Goal: Information Seeking & Learning: Find specific fact

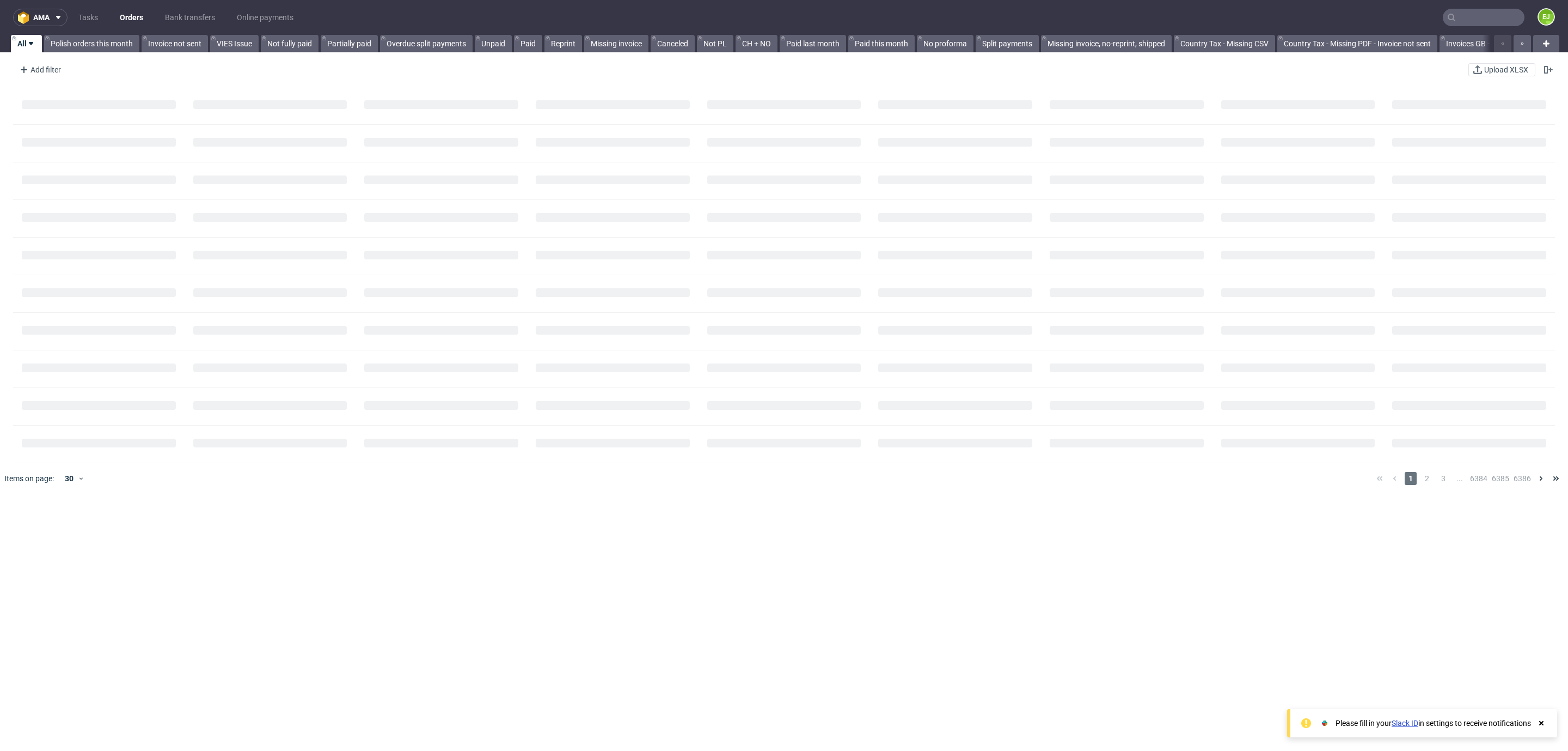
click at [1462, 19] on input "text" at bounding box center [1484, 17] width 82 height 17
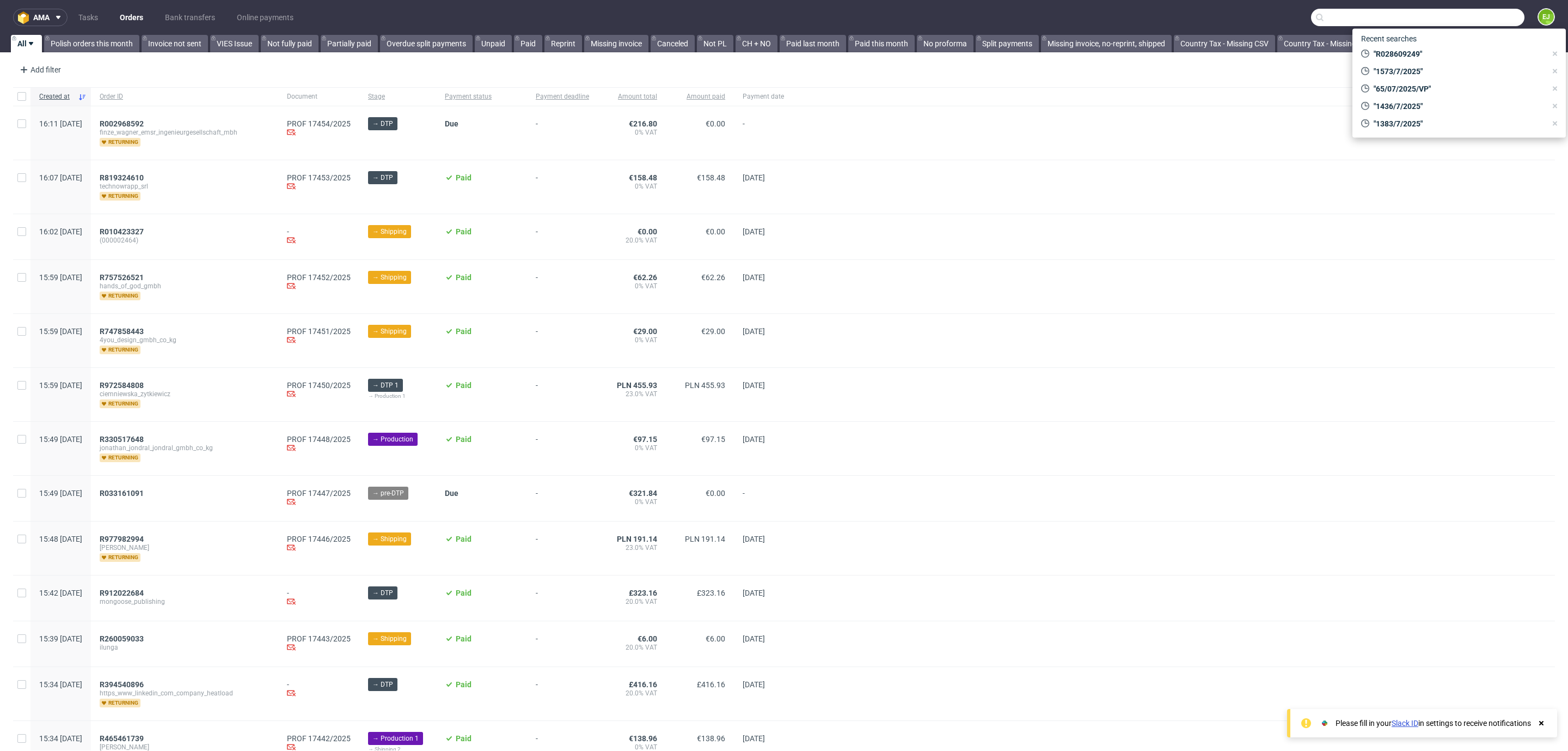
paste input "Campesino"
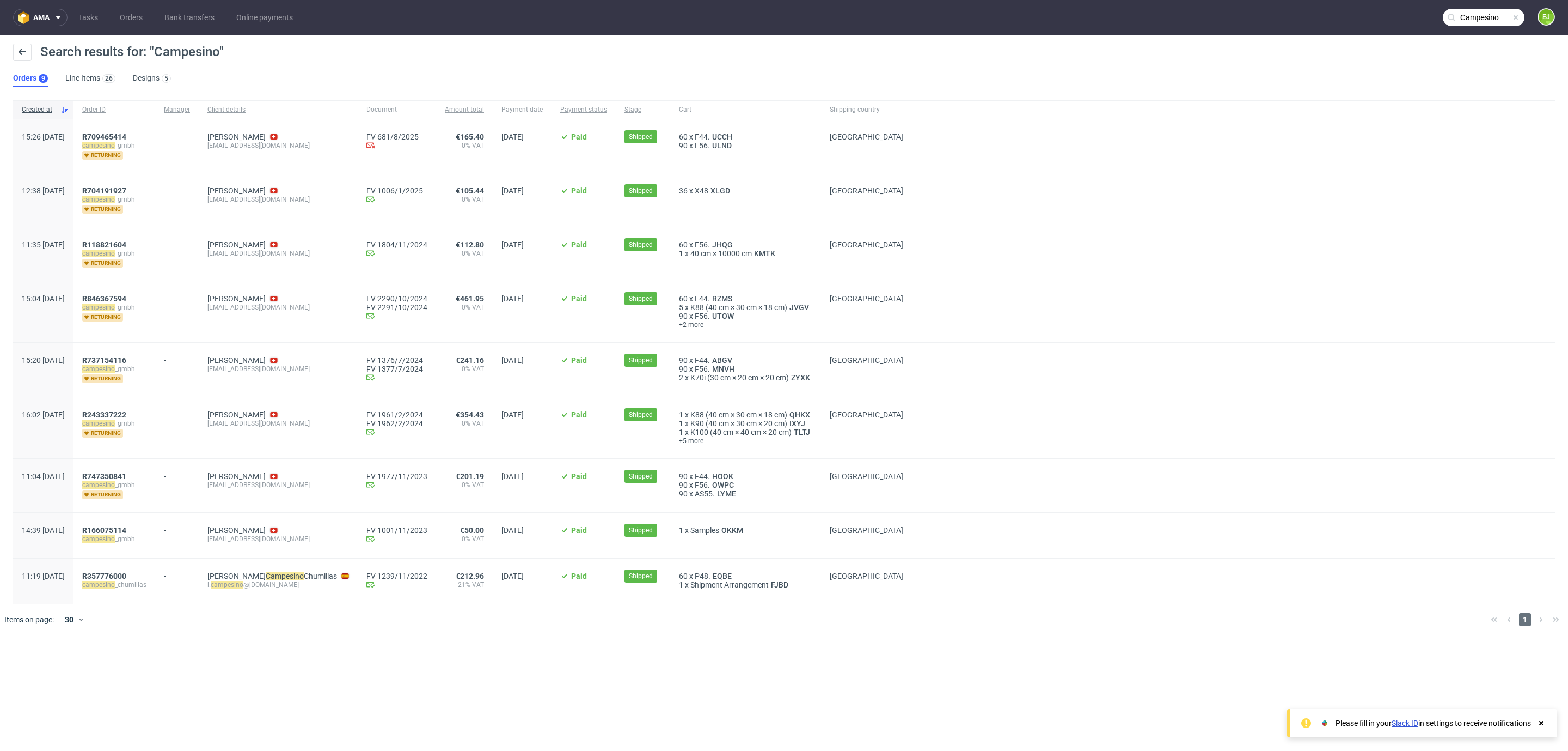
click at [1494, 28] on nav "ama Tasks Orders Bank transfers Online payments Campesino EJ" at bounding box center [784, 17] width 1568 height 35
click at [1484, 15] on input "Campesino" at bounding box center [1418, 17] width 213 height 17
click at [1484, 14] on input "Campesino" at bounding box center [1418, 17] width 213 height 17
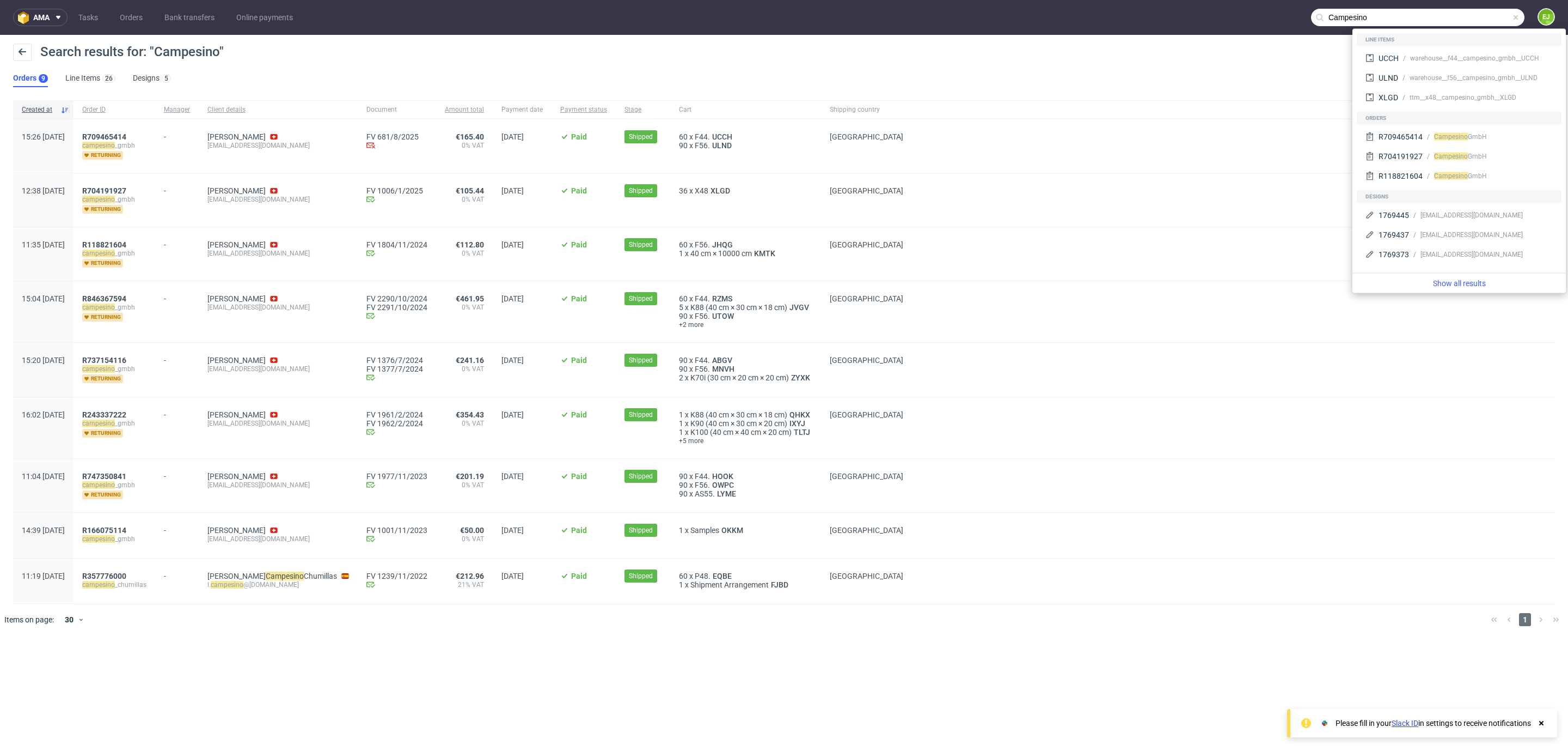
paste input "R977587075"
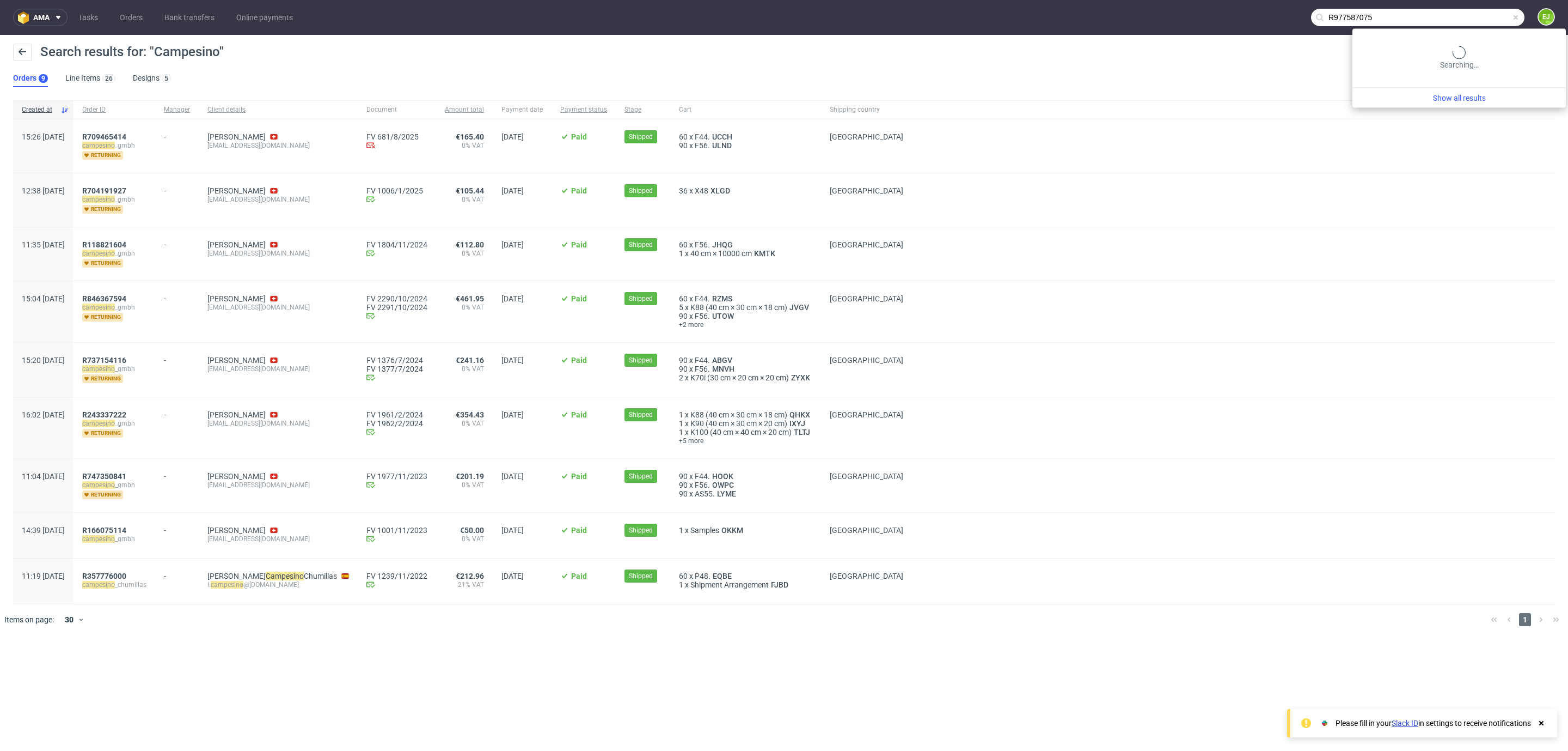
type input "R977587075"
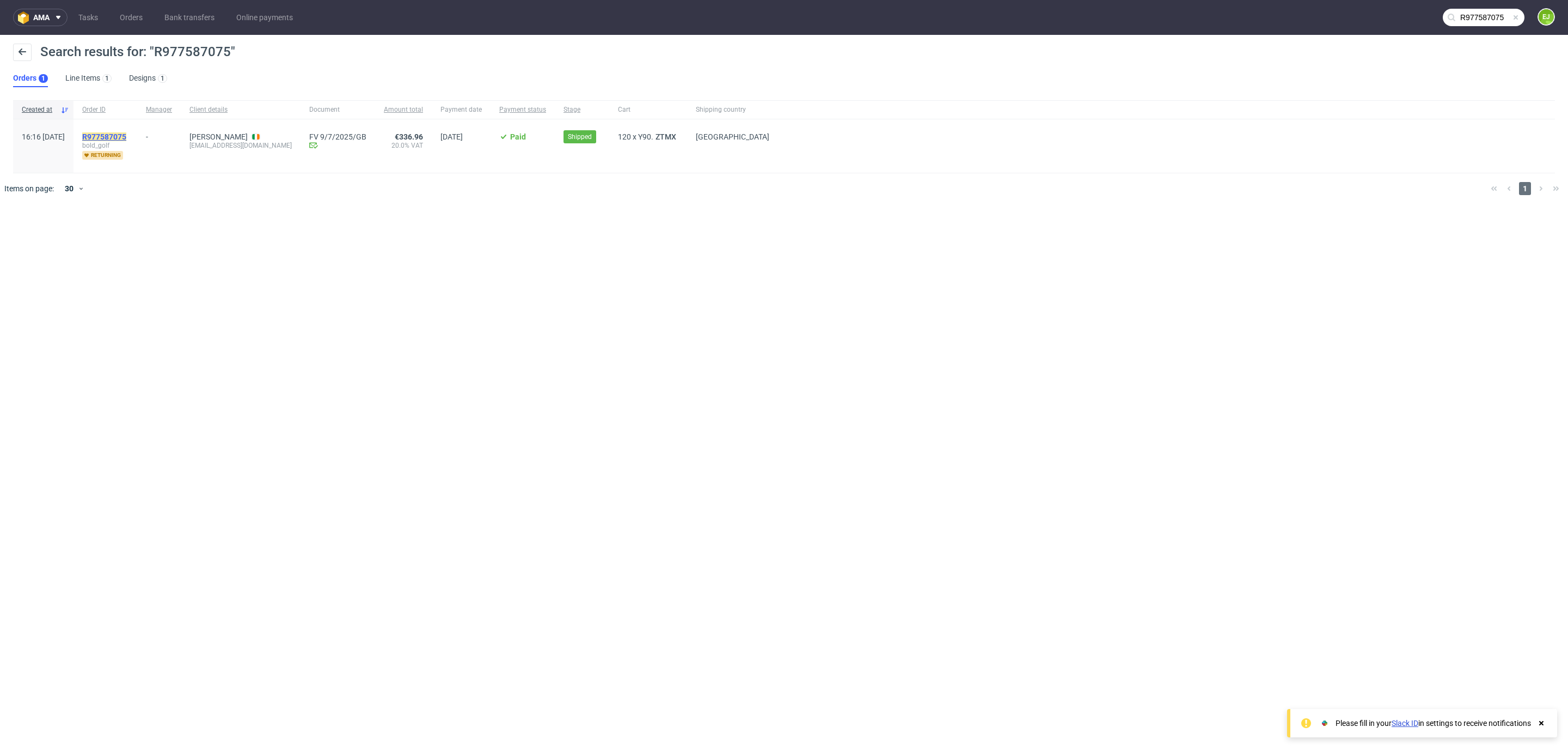
click at [127, 137] on mark "R977587075" at bounding box center [105, 136] width 44 height 9
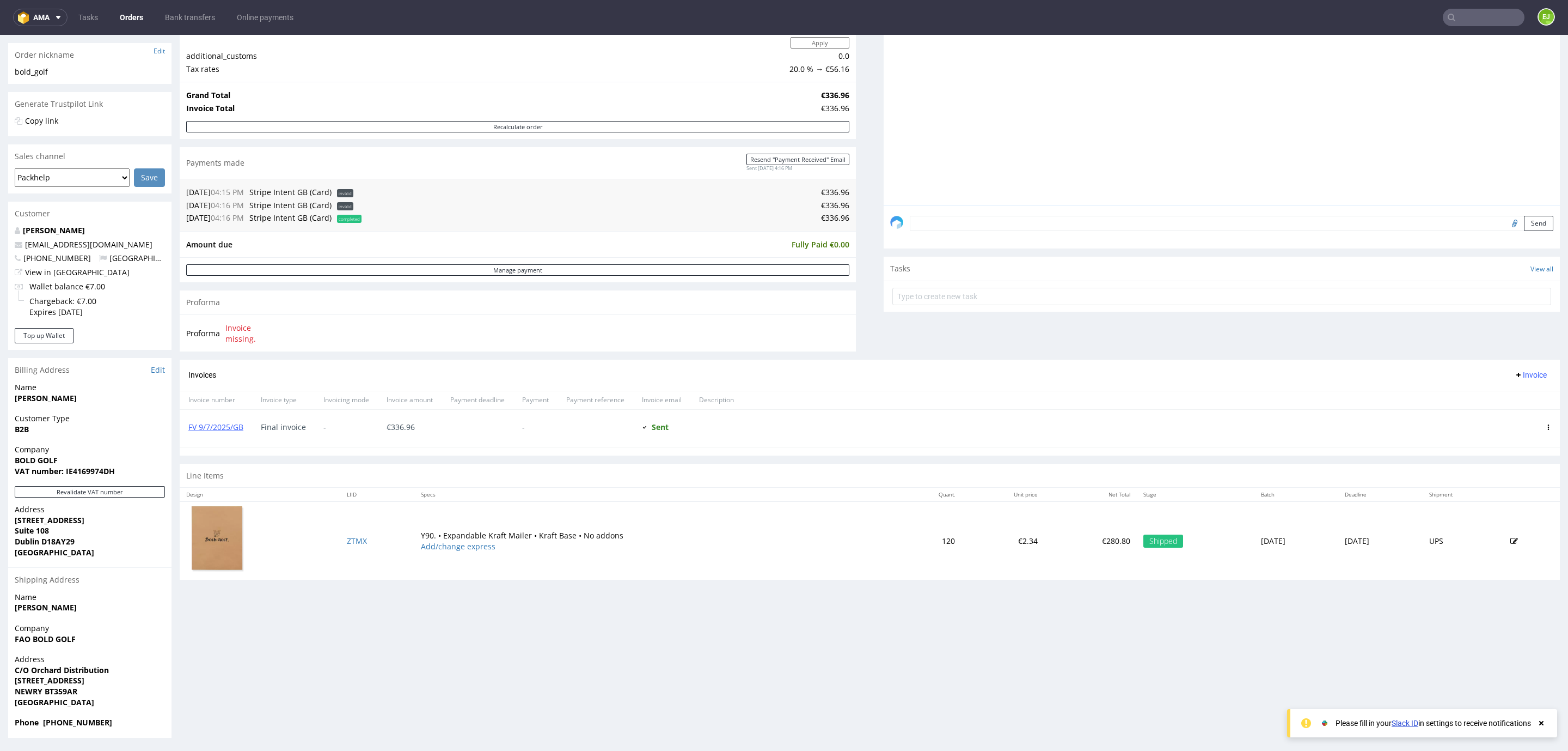
scroll to position [2, 0]
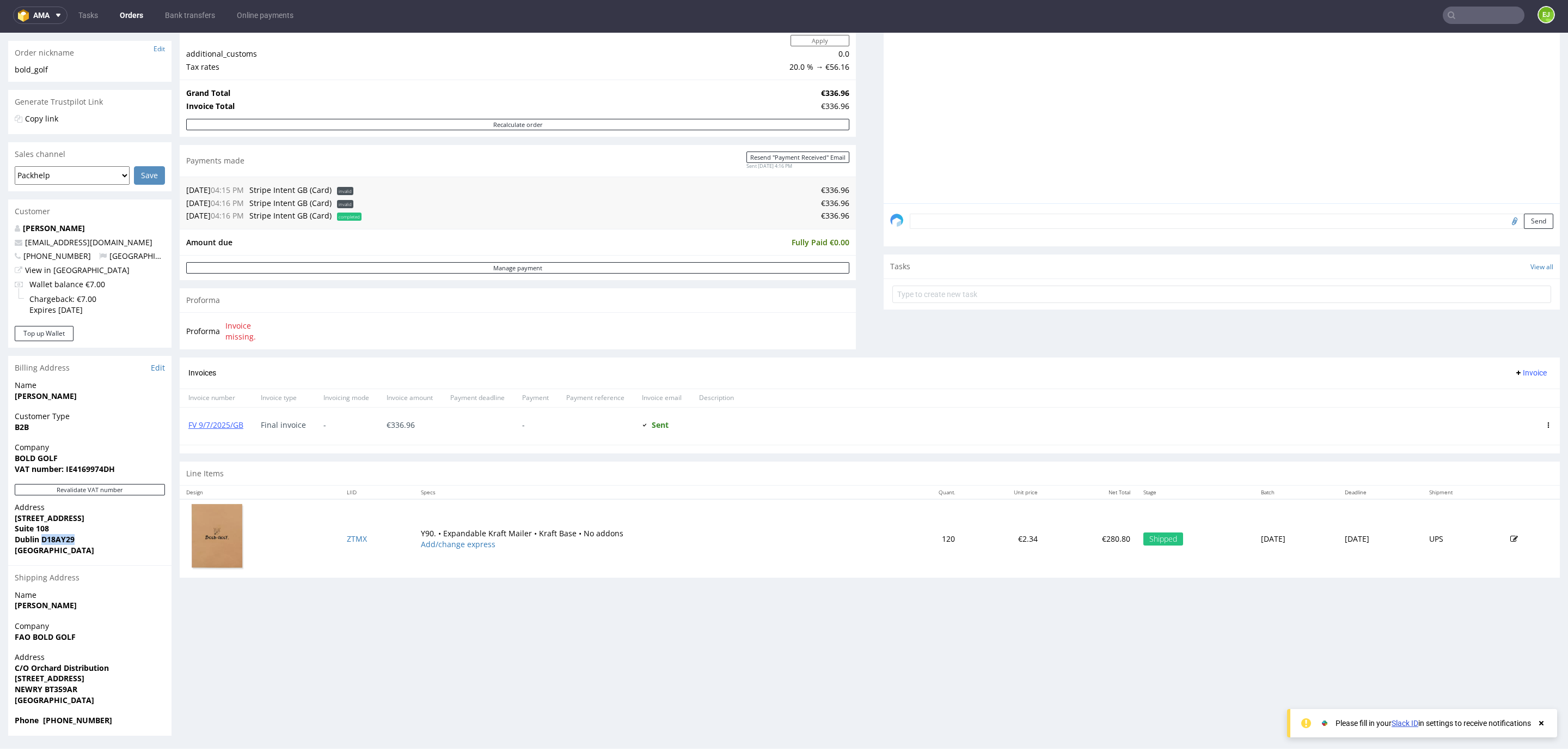
drag, startPoint x: 41, startPoint y: 541, endPoint x: 78, endPoint y: 538, distance: 37.1
click at [78, 538] on span "Dublin D18AY29" at bounding box center [89, 539] width 151 height 11
copy strong "D18AY29"
click at [232, 424] on link "FV 9/7/2025/GB" at bounding box center [215, 424] width 55 height 11
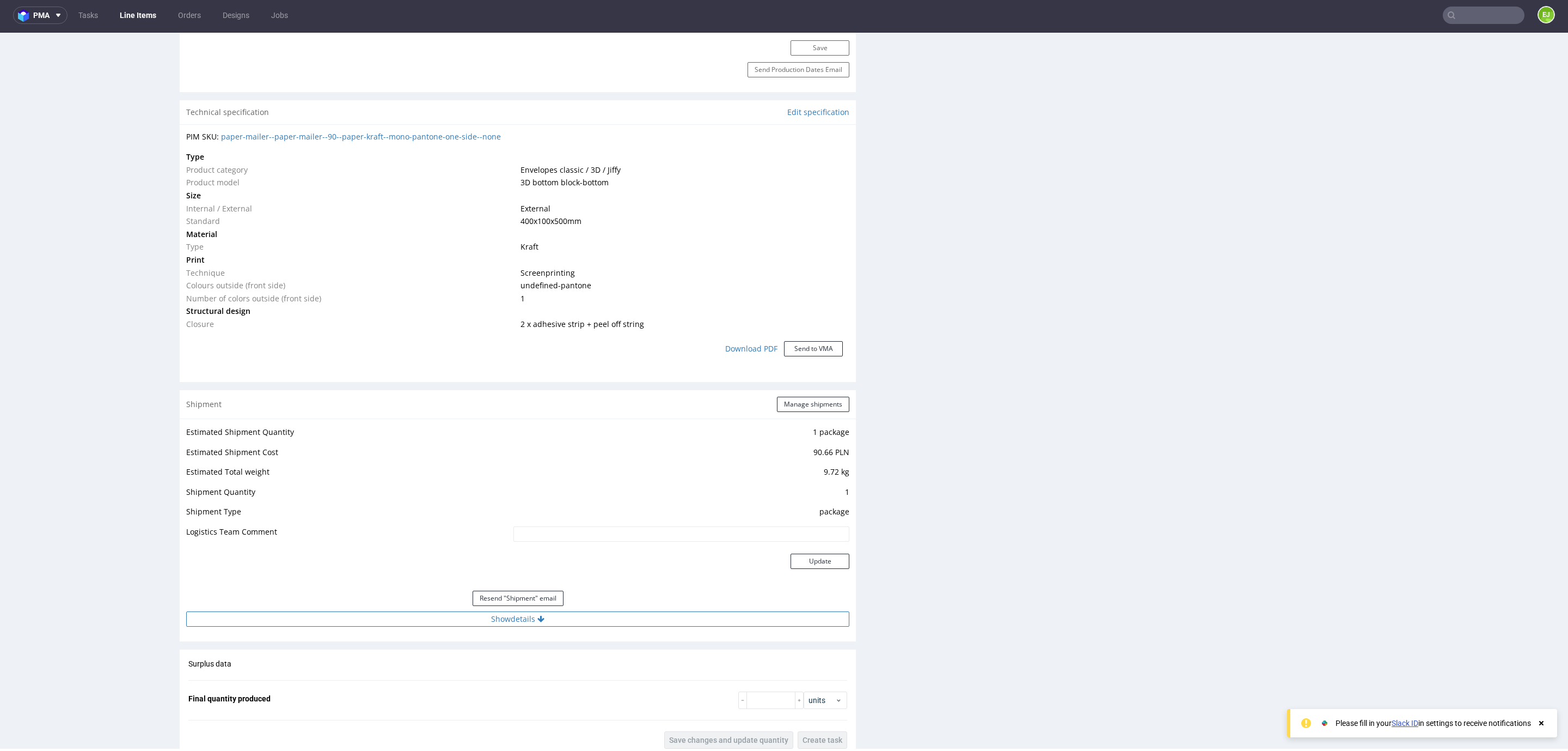
scroll to position [899, 0]
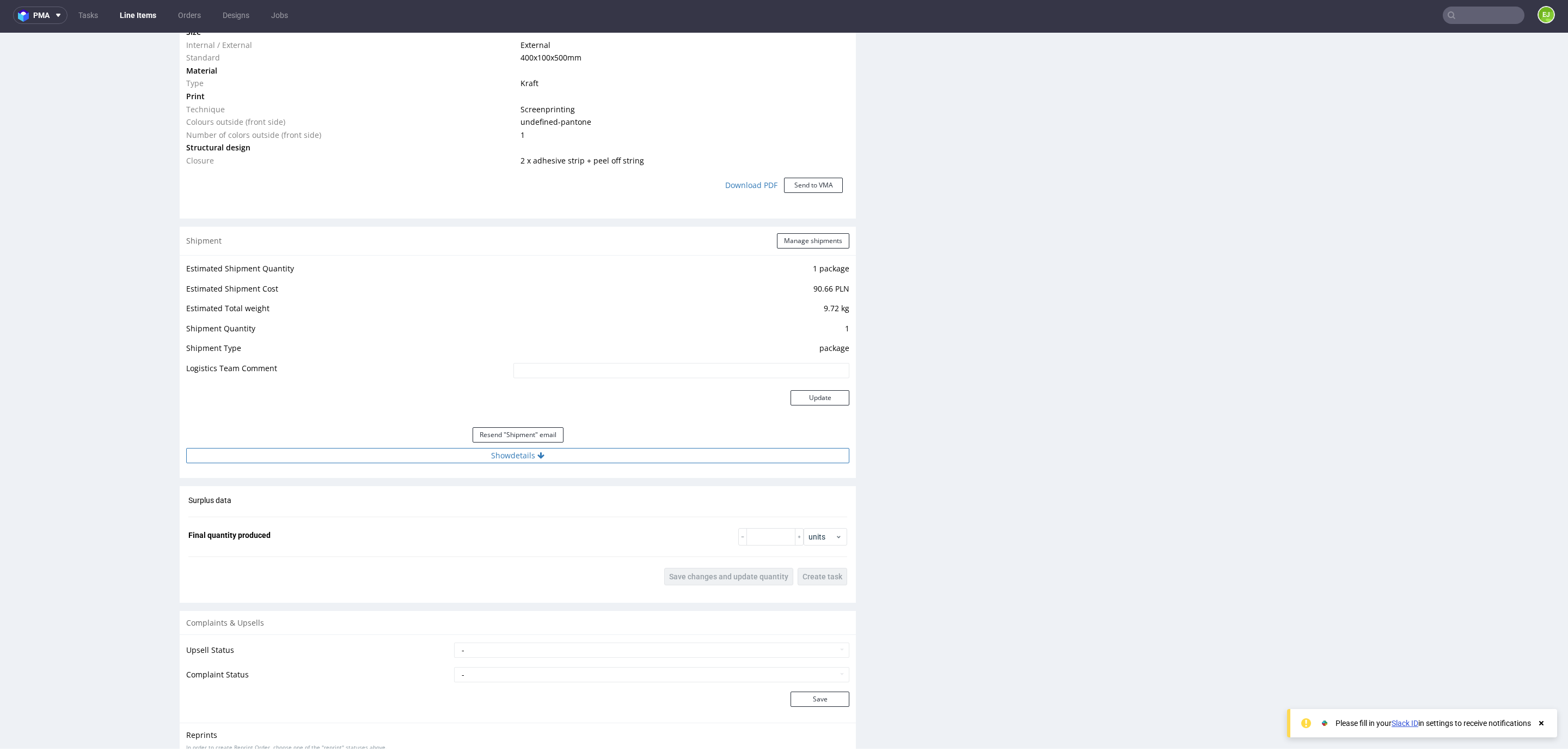
click at [469, 459] on button "Show details" at bounding box center [518, 455] width 663 height 15
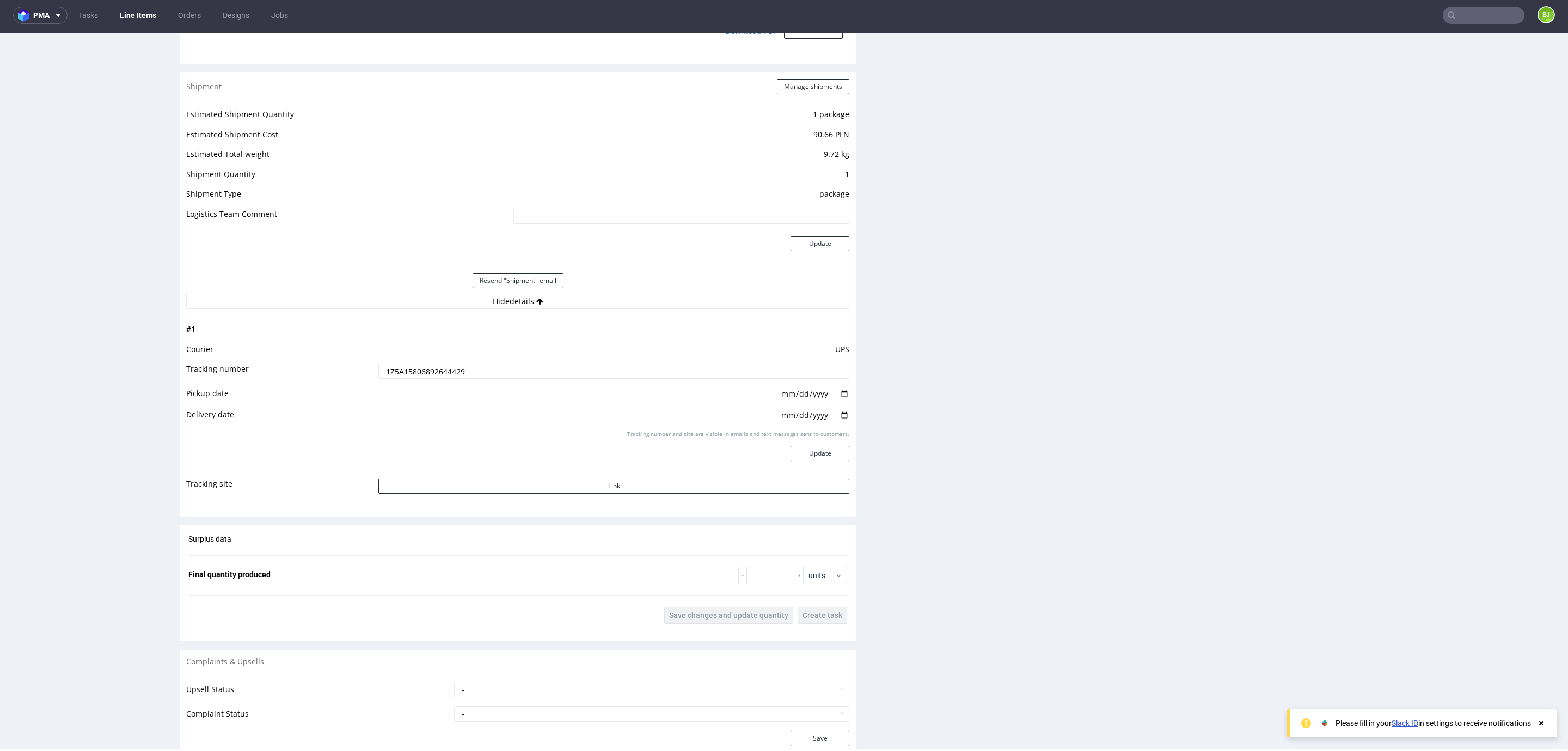
scroll to position [1062, 0]
click at [409, 360] on input "1Z5A15806892644429" at bounding box center [614, 362] width 471 height 15
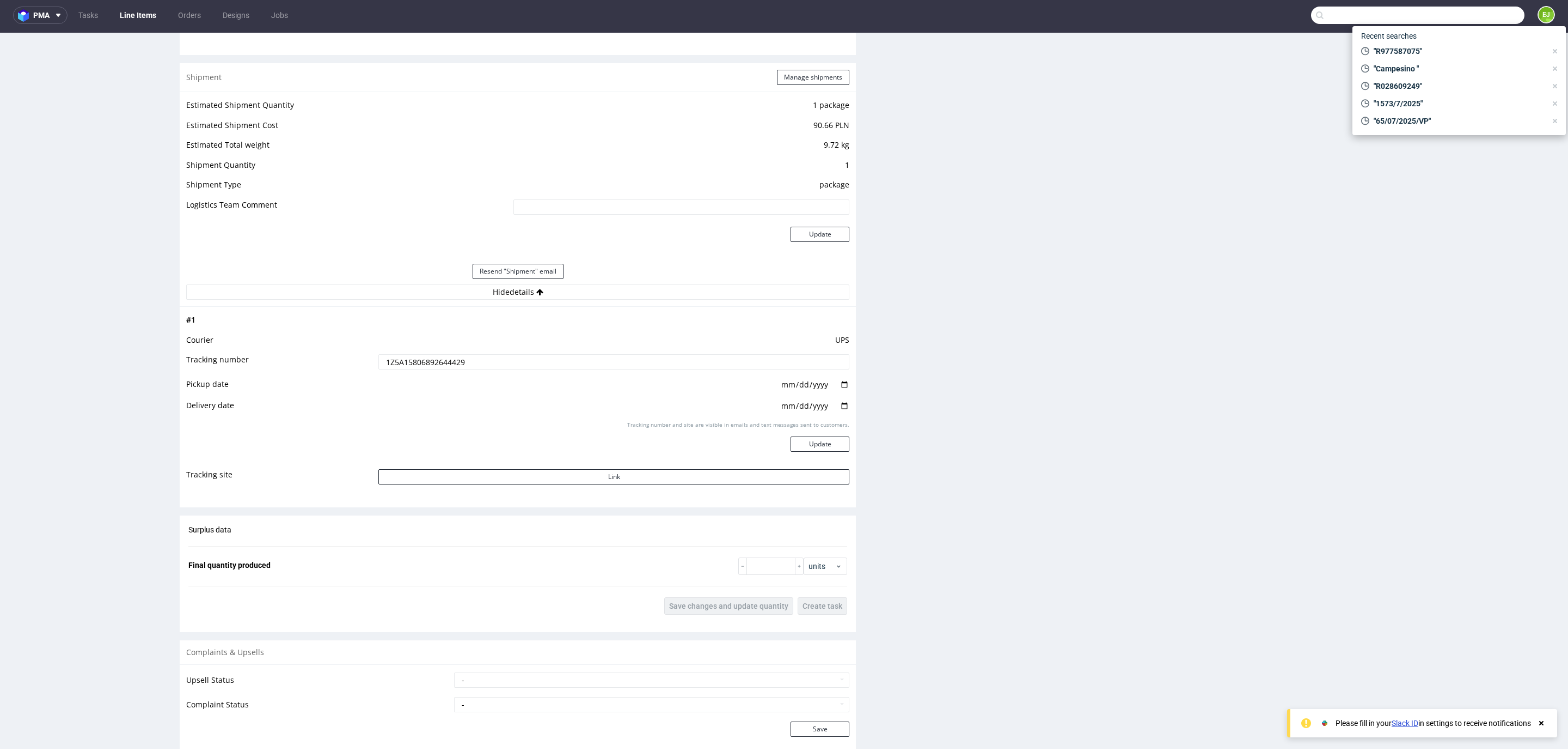
click at [1508, 13] on input "text" at bounding box center [1418, 15] width 213 height 17
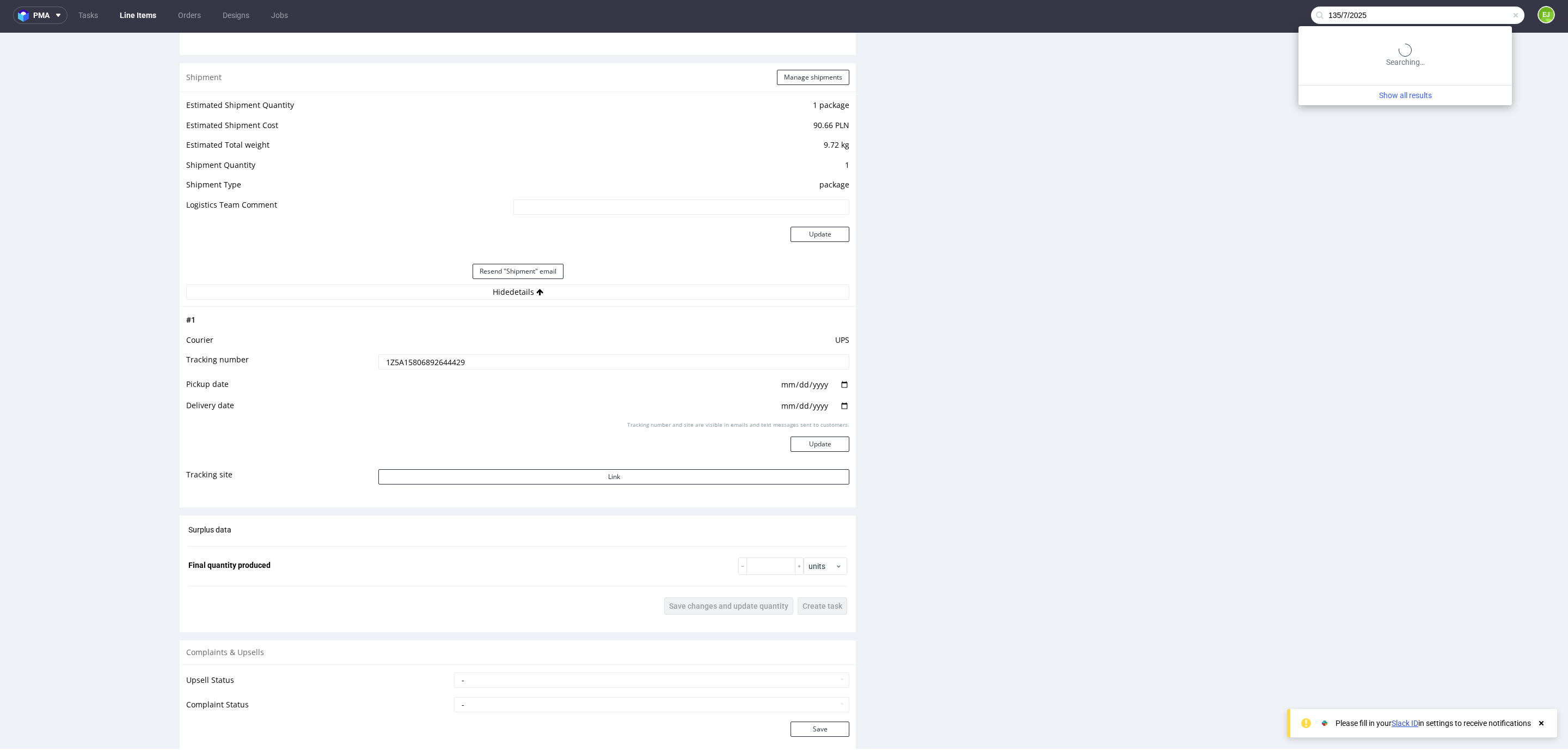
type input "135/7/2025"
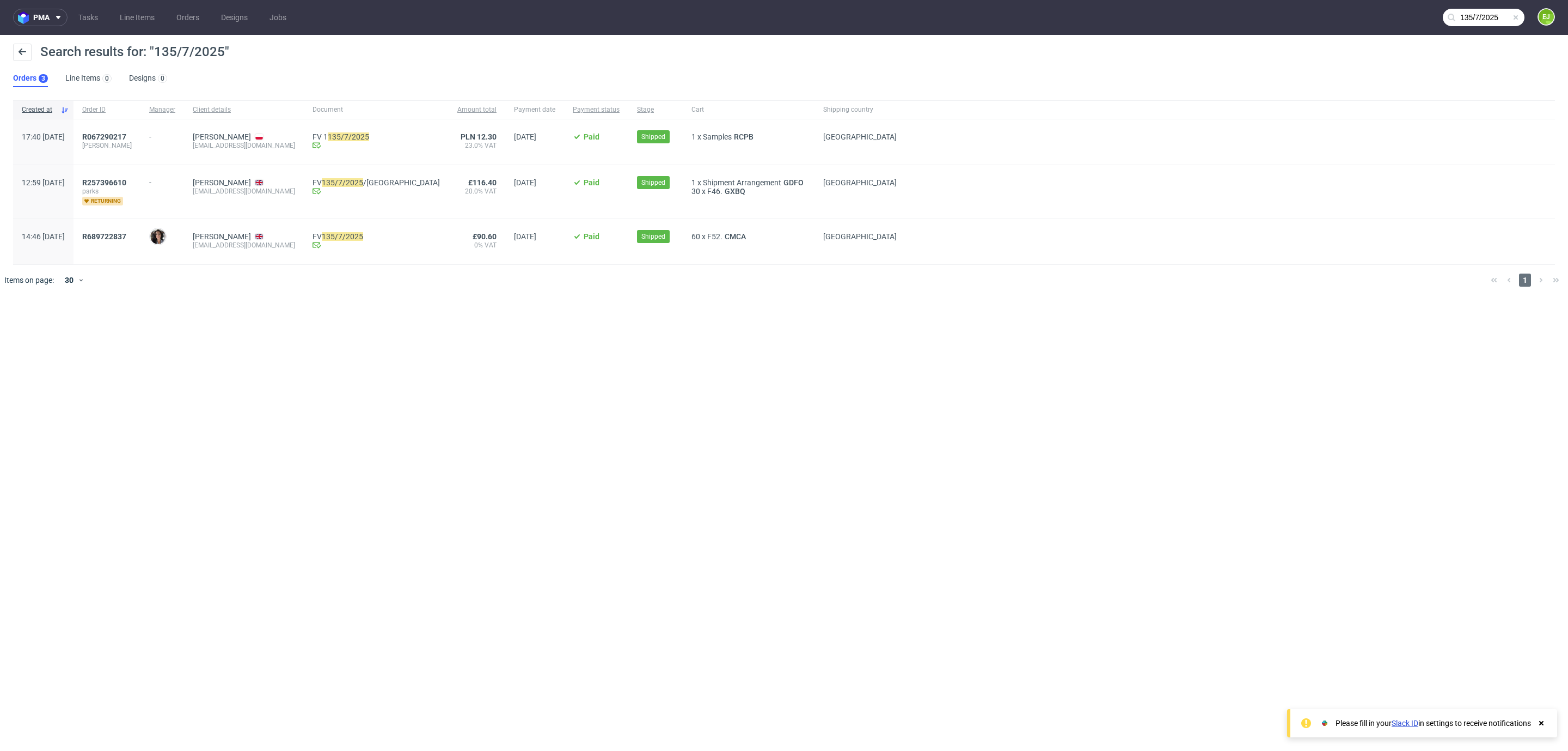
click at [140, 230] on div "R689722837" at bounding box center [108, 241] width 67 height 45
click at [127, 232] on span "R689722837" at bounding box center [105, 236] width 44 height 9
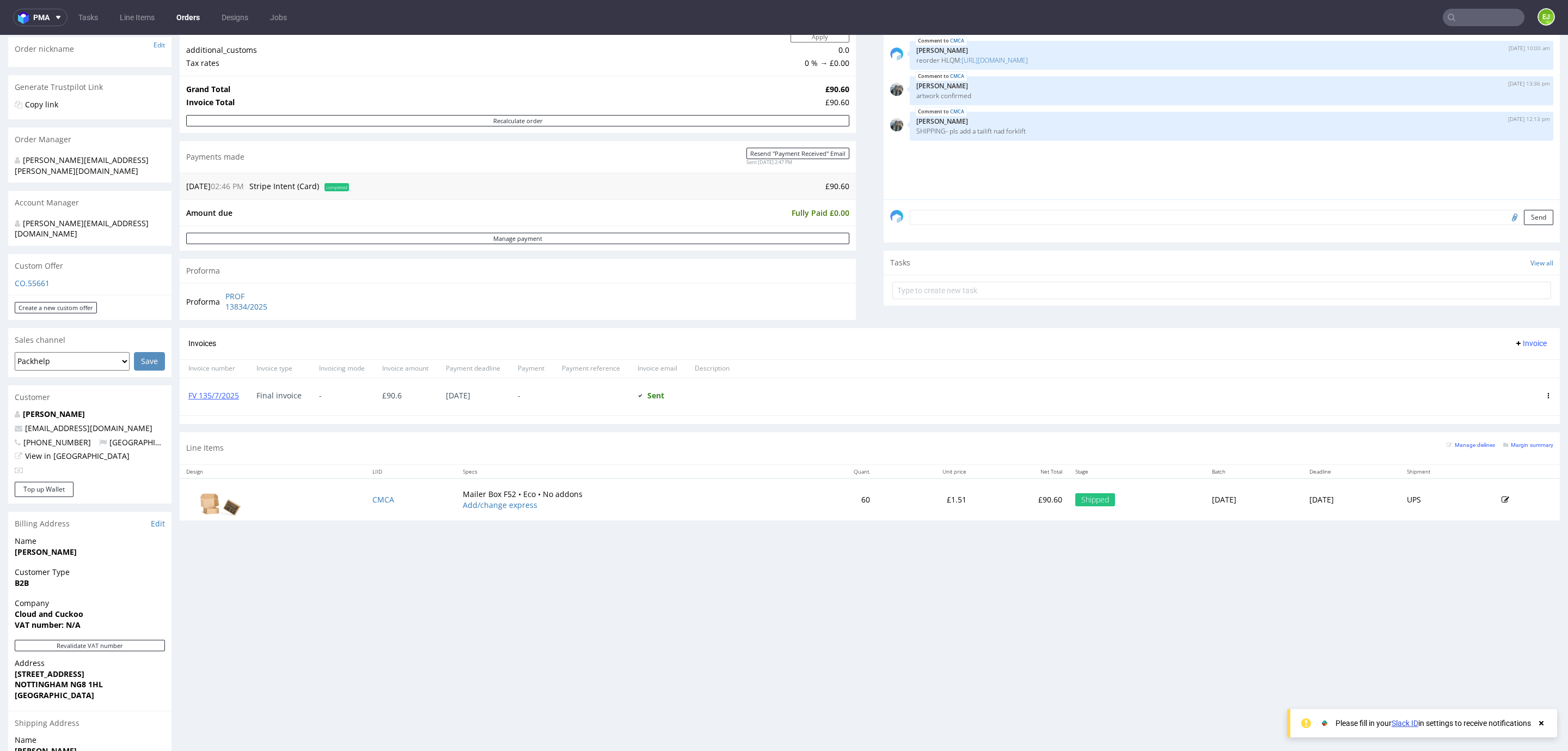
scroll to position [245, 0]
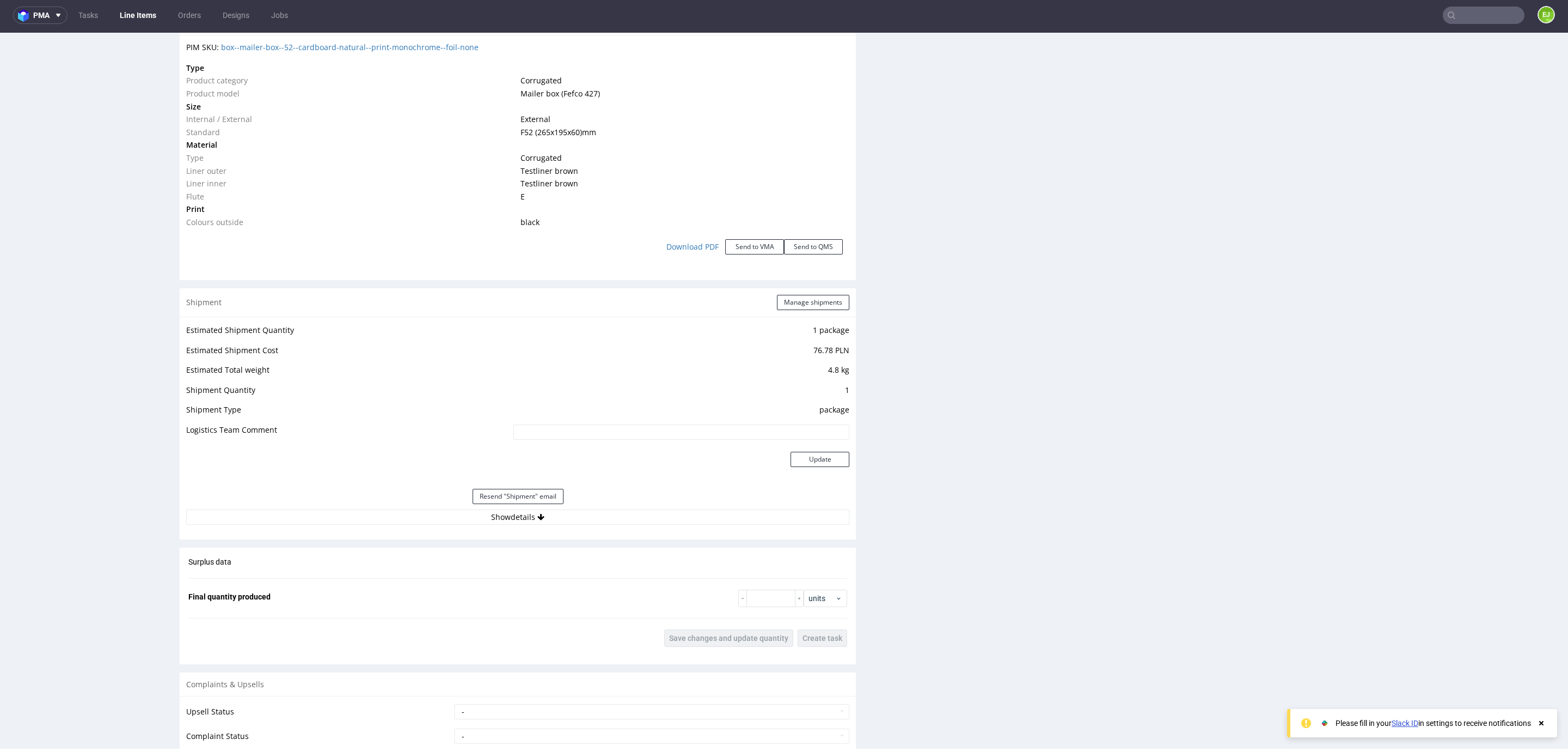
scroll to position [1241, 0]
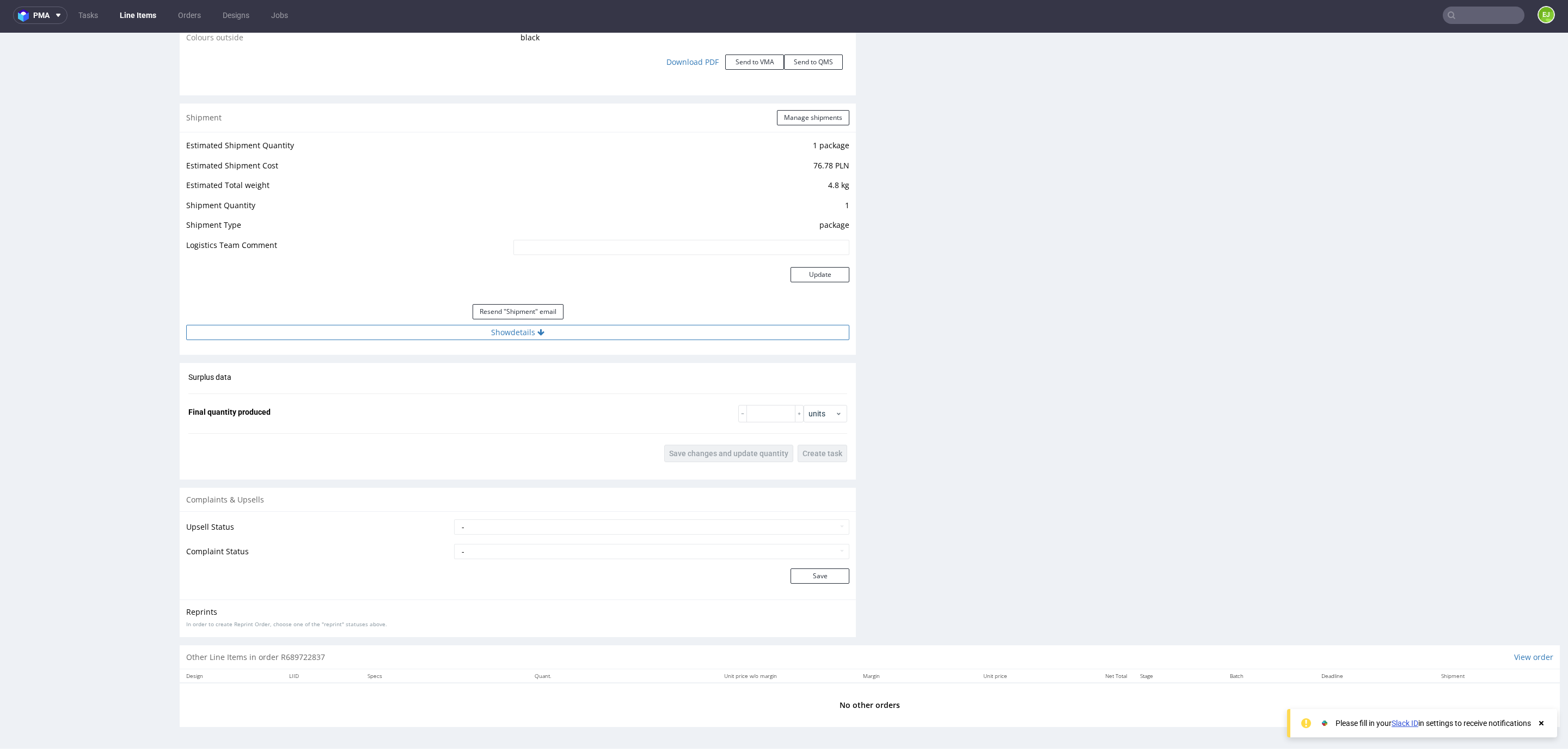
click at [479, 336] on button "Show details" at bounding box center [518, 332] width 663 height 15
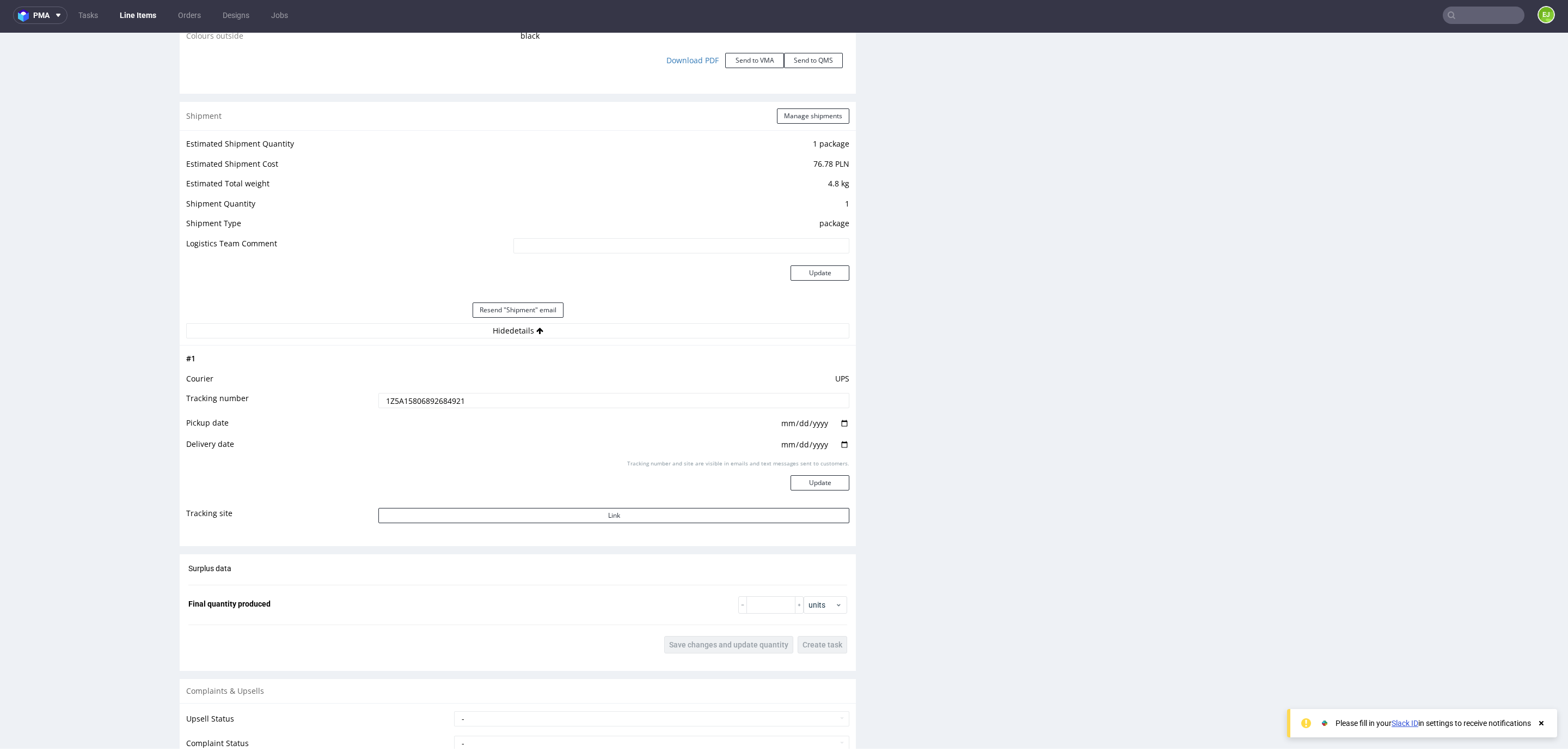
click at [439, 407] on input "1Z5A15806892684921" at bounding box center [614, 400] width 471 height 15
click at [1467, 7] on input "text" at bounding box center [1484, 15] width 82 height 17
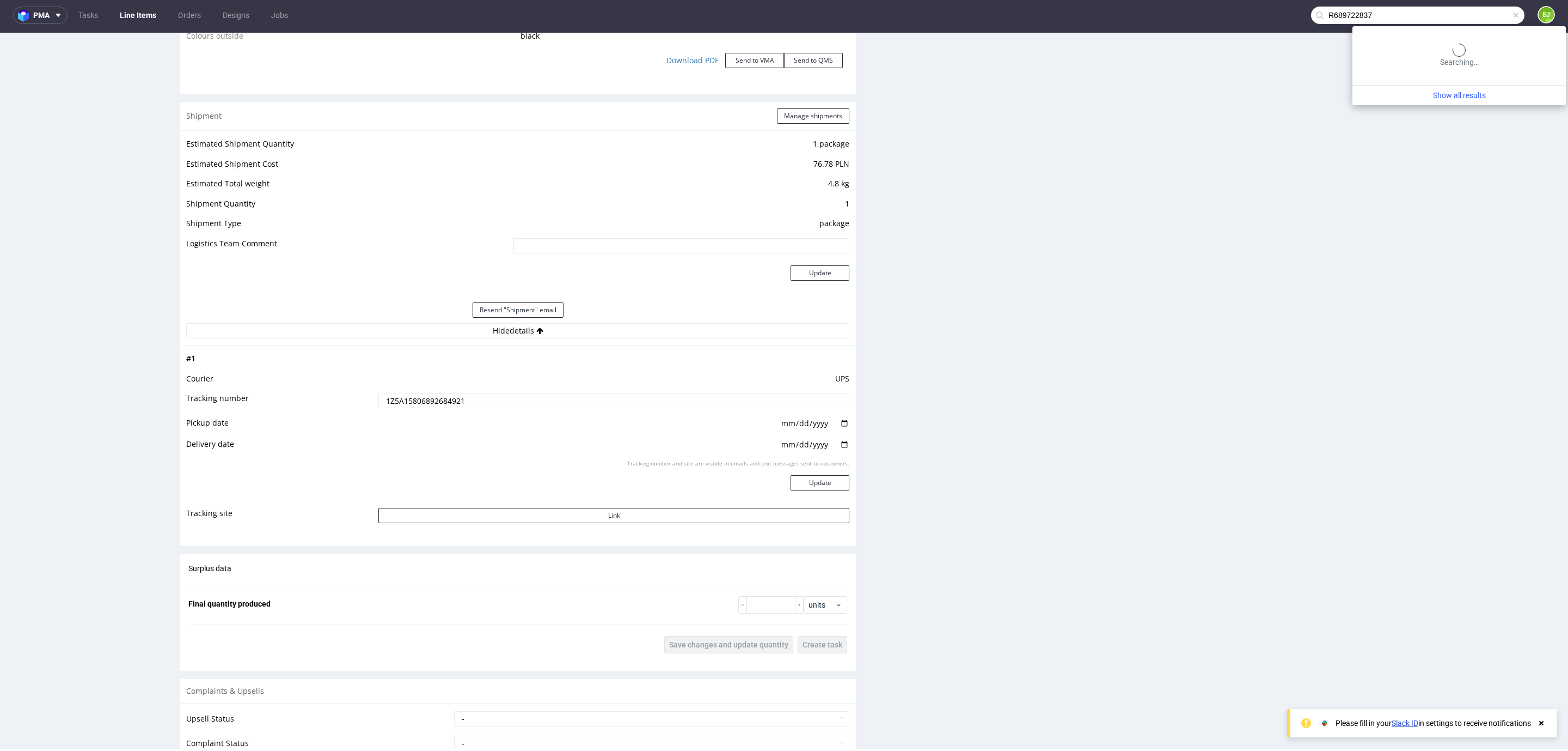
type input "R689722837"
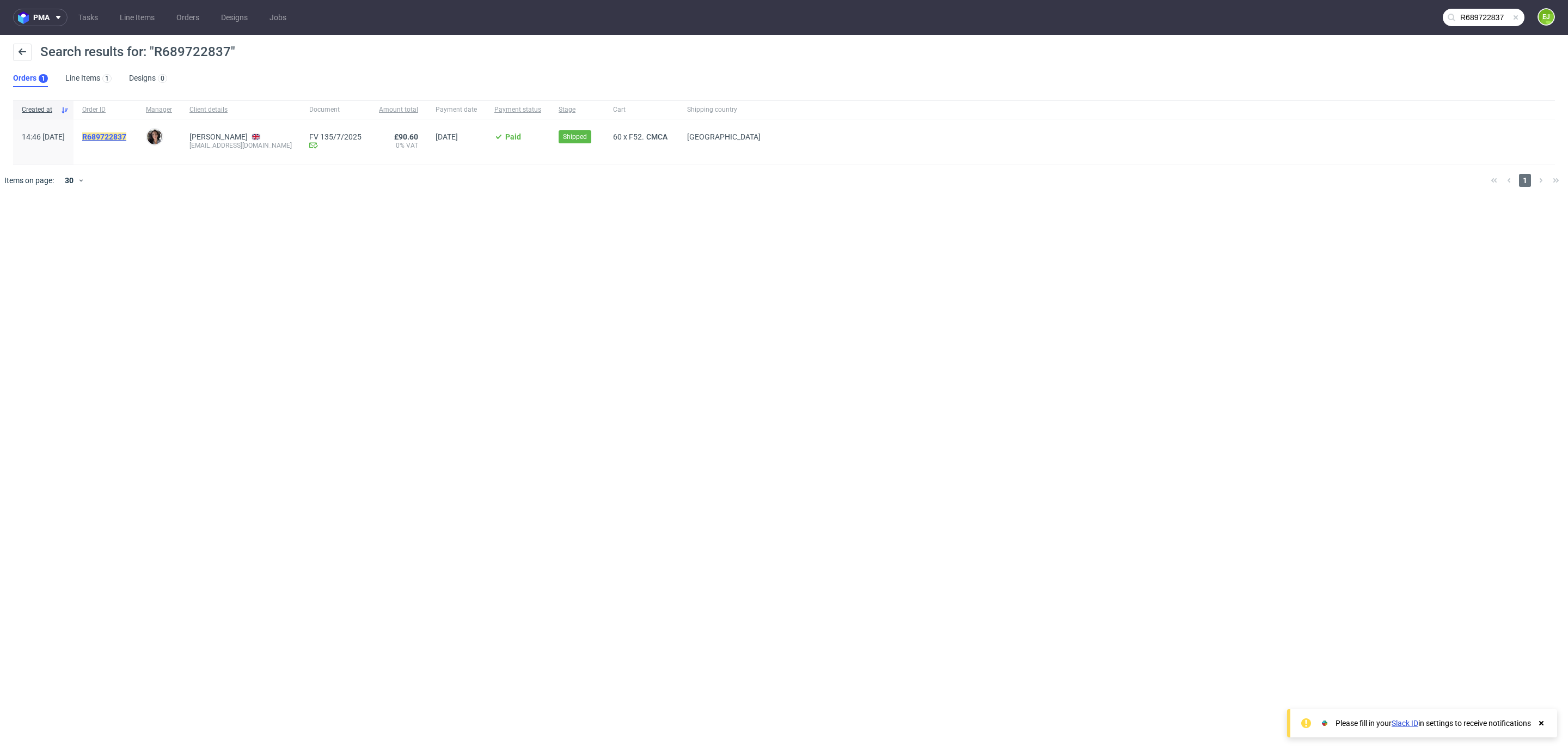
click at [127, 137] on mark "R689722837" at bounding box center [105, 136] width 44 height 9
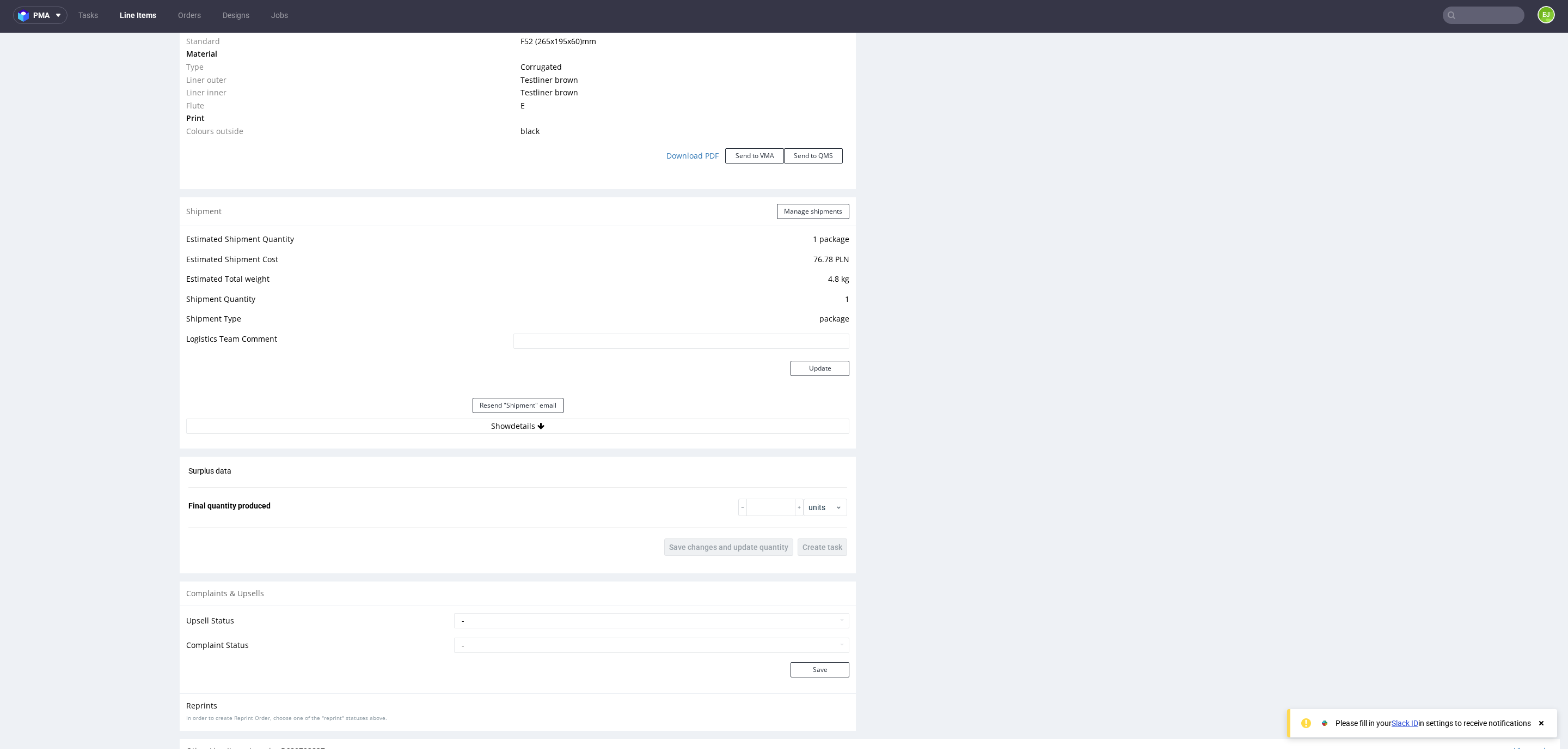
scroll to position [1241, 0]
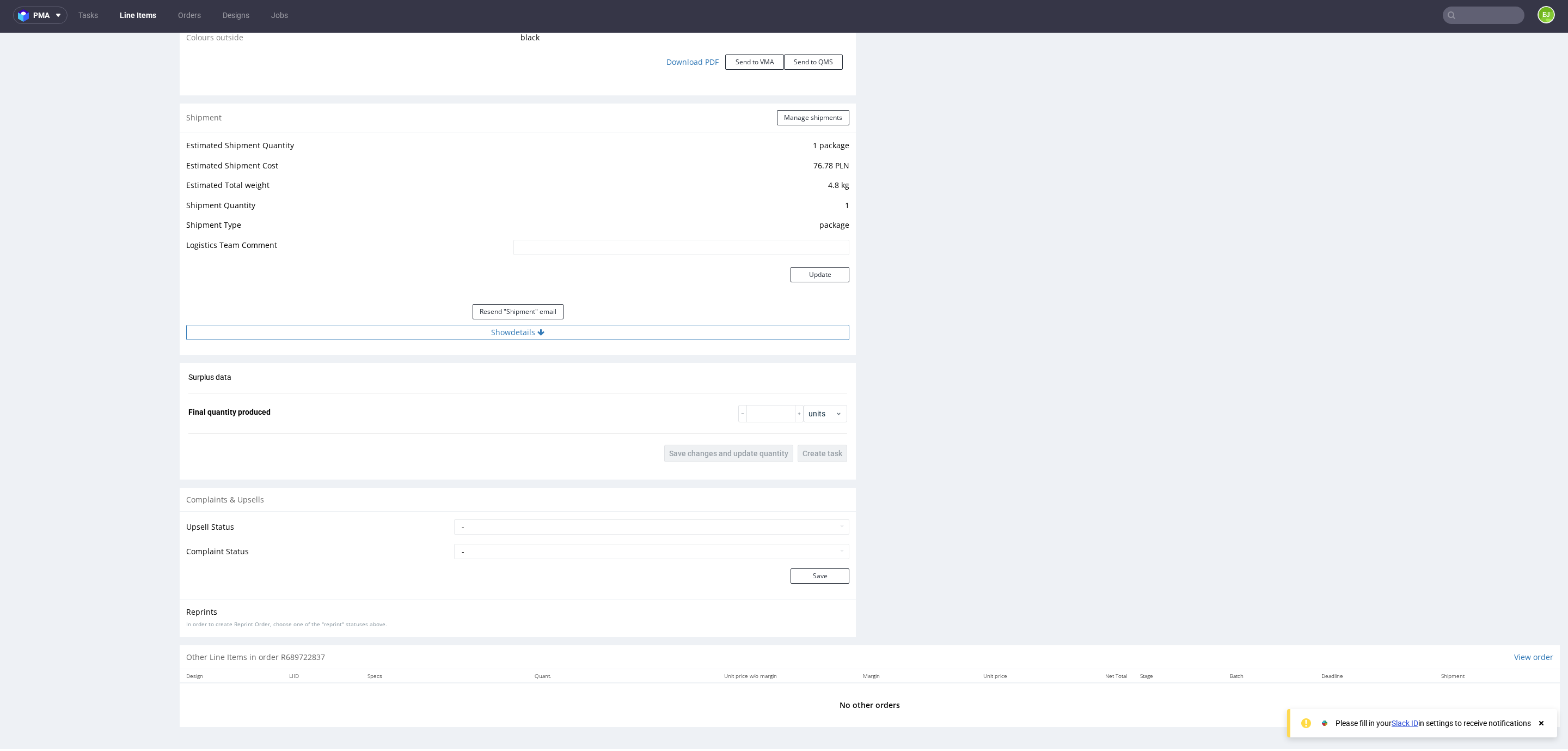
click at [397, 325] on button "Show details" at bounding box center [518, 332] width 663 height 15
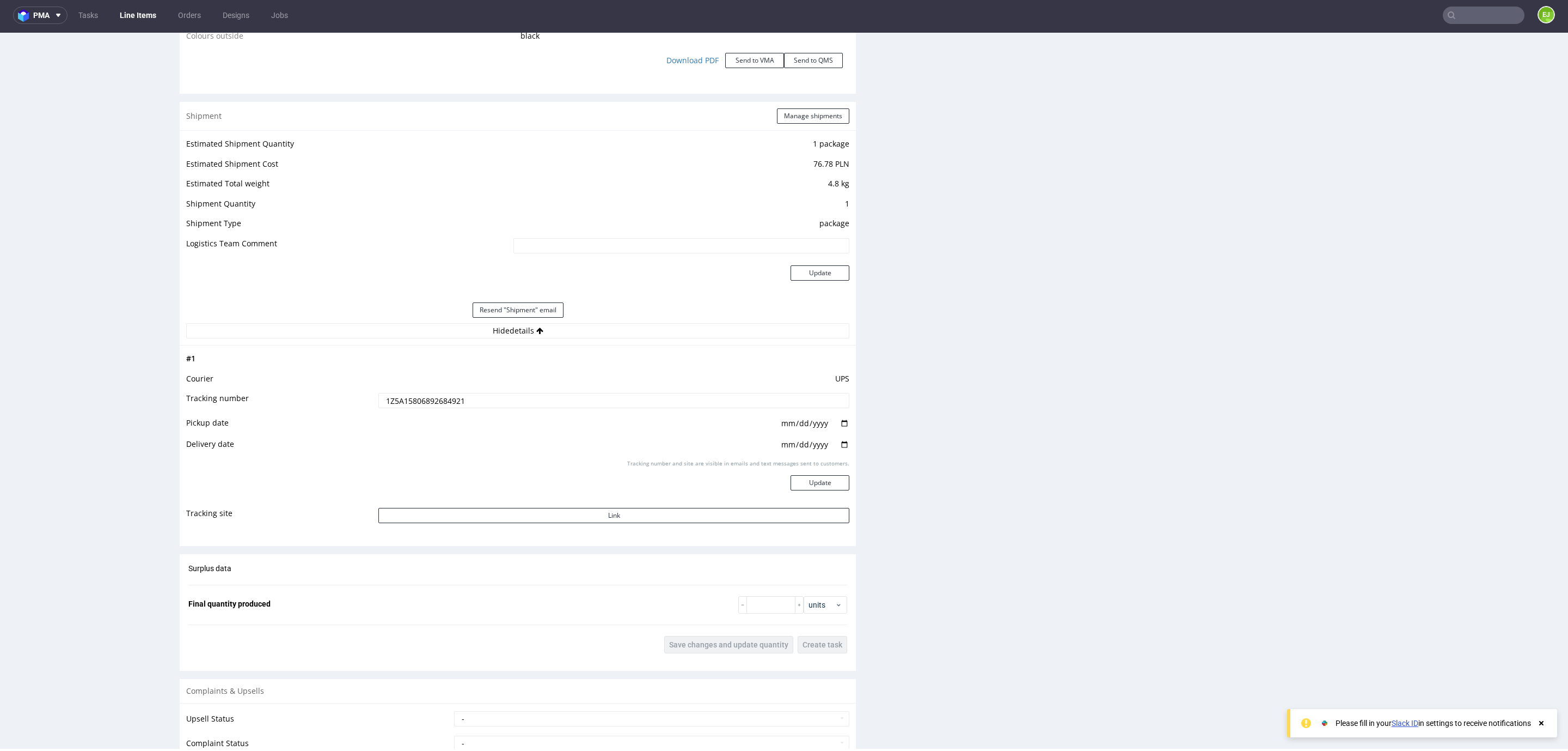
click at [439, 395] on input "1Z5A15806892684921" at bounding box center [614, 400] width 471 height 15
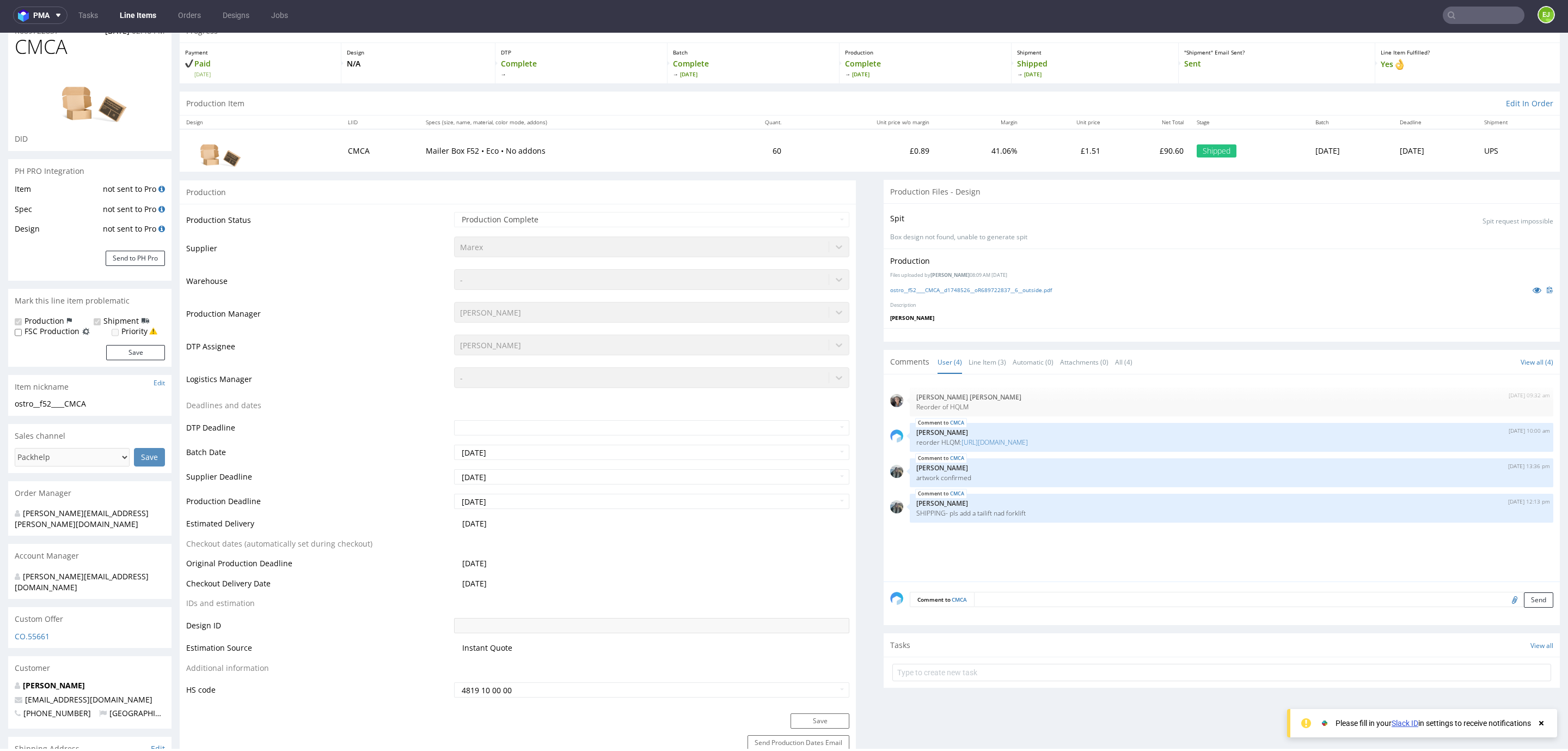
scroll to position [0, 0]
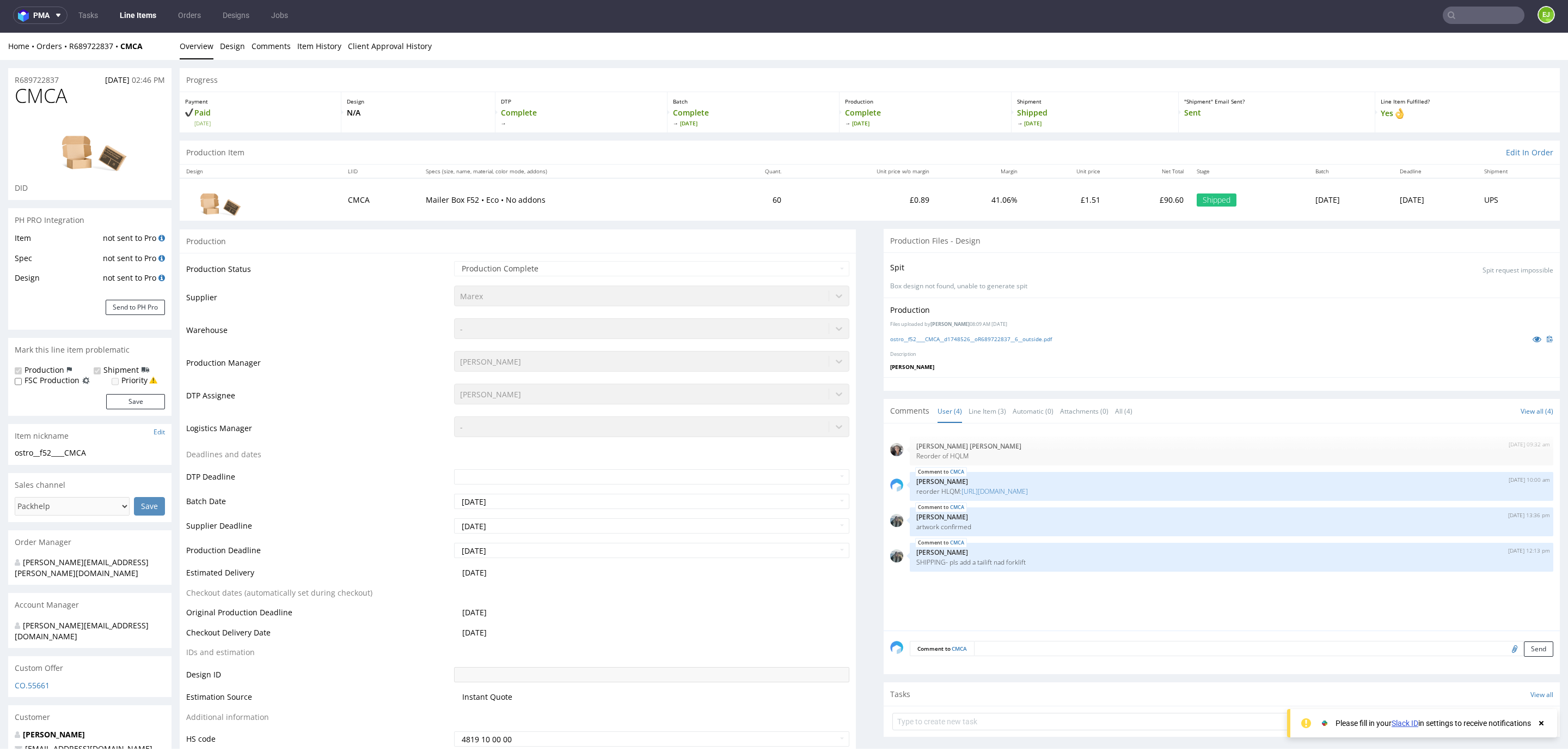
click at [51, 98] on span "CMCA" at bounding box center [40, 95] width 53 height 22
copy span "CMCA"
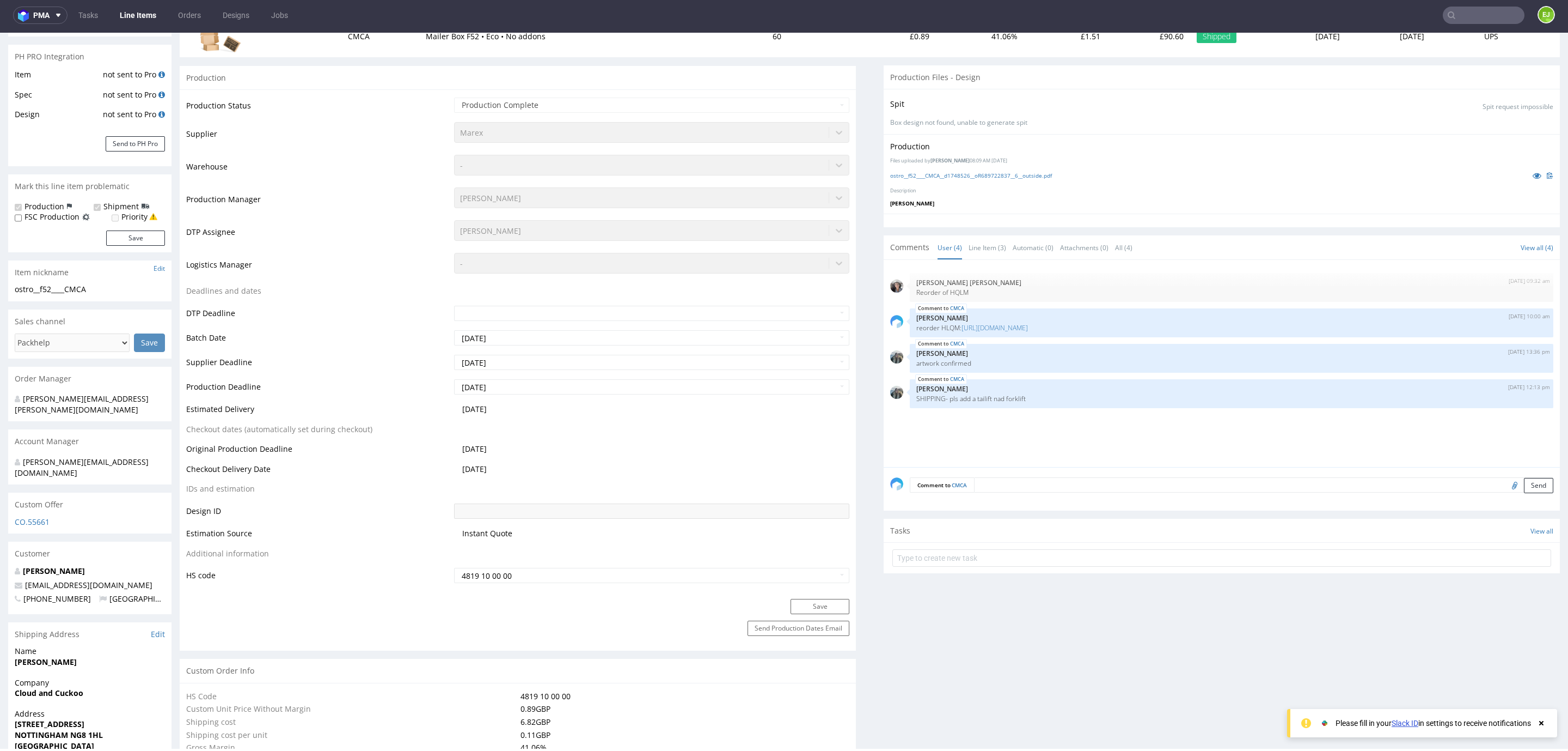
scroll to position [490, 0]
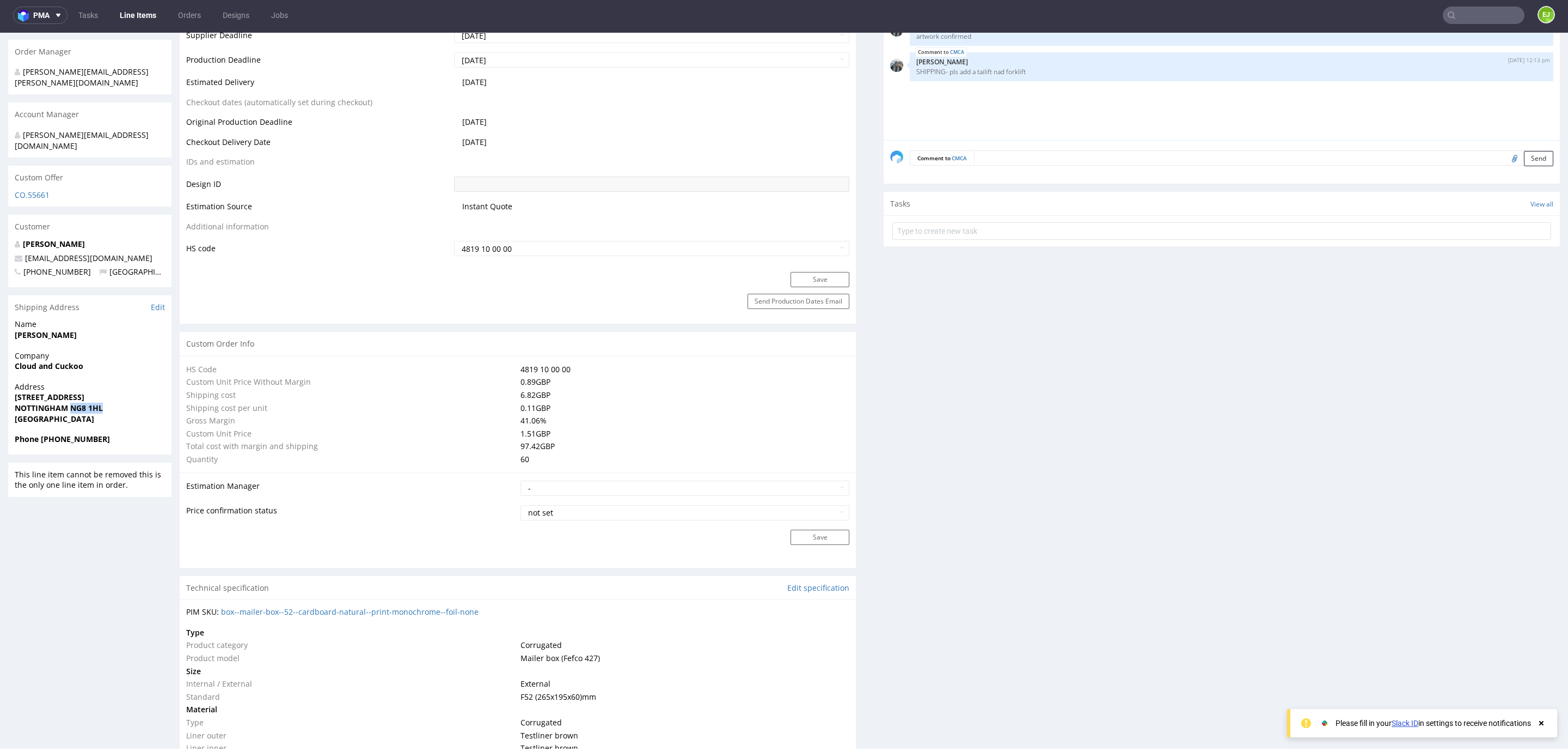
drag, startPoint x: 71, startPoint y: 383, endPoint x: 137, endPoint y: 387, distance: 66.1
click at [137, 402] on span "NOTTINGHAM NG8 1HL" at bounding box center [89, 407] width 151 height 11
copy strong "NG8 1HL"
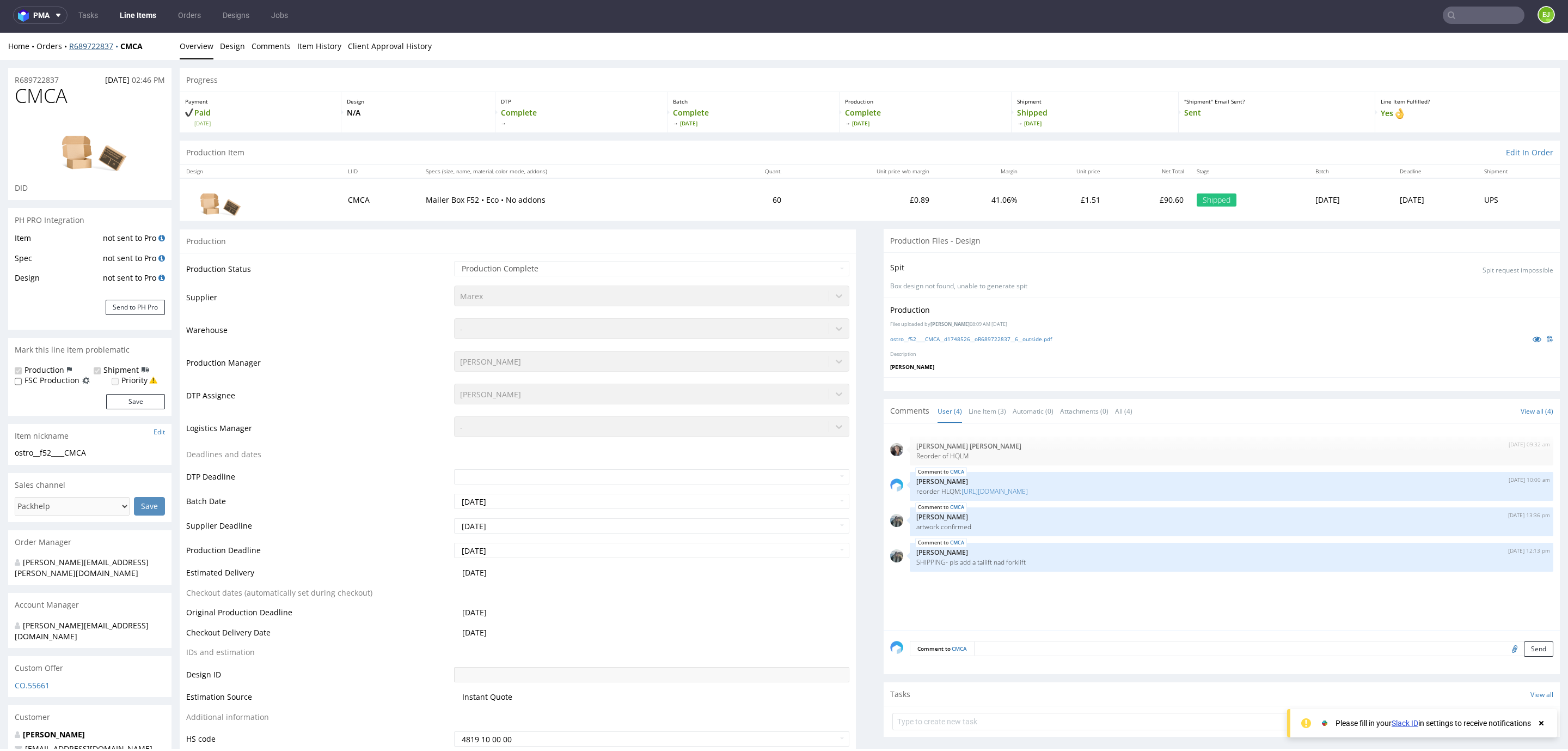
scroll to position [0, 0]
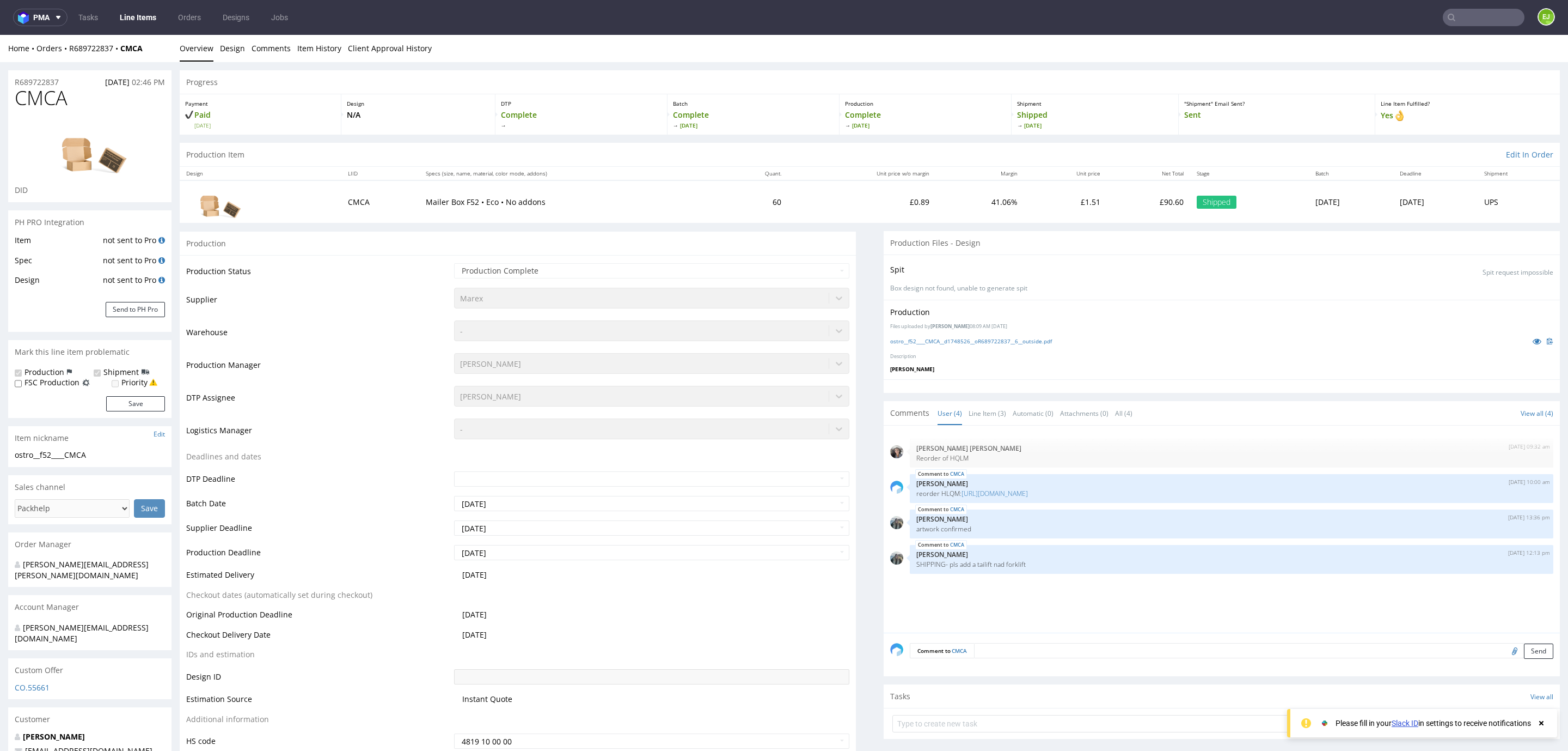
click at [75, 41] on div "Home Orders R689722837 CMCA Overview Design Comments Item History Client Approv…" at bounding box center [784, 48] width 1568 height 27
